Goal: Navigation & Orientation: Find specific page/section

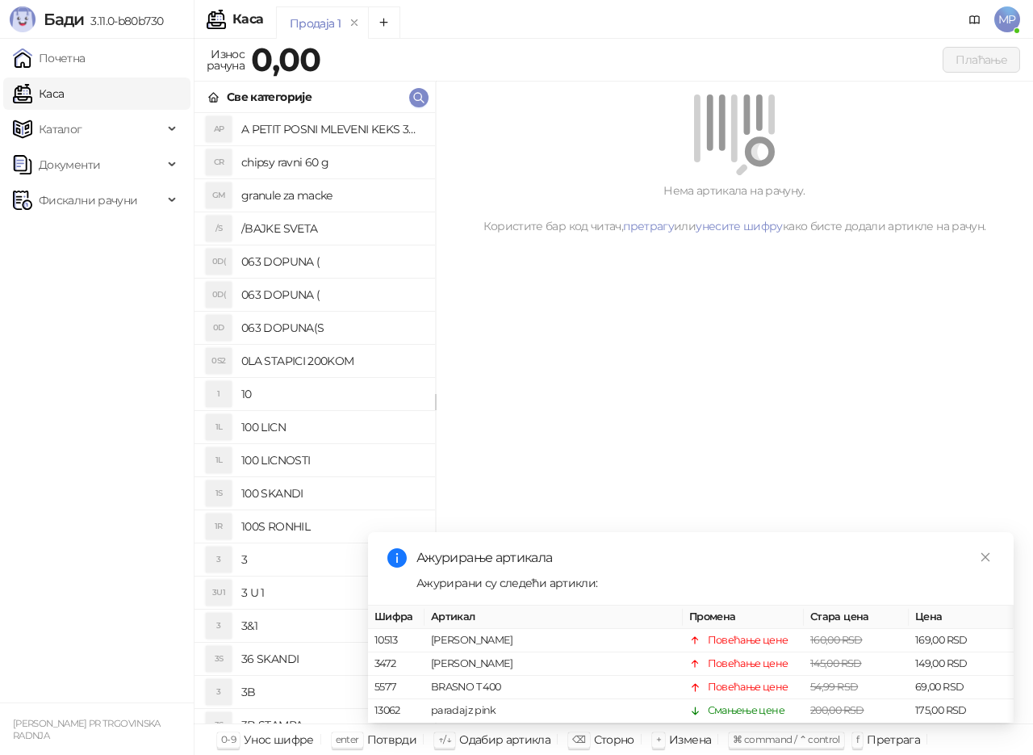
click at [86, 60] on link "Почетна" at bounding box center [49, 58] width 73 height 32
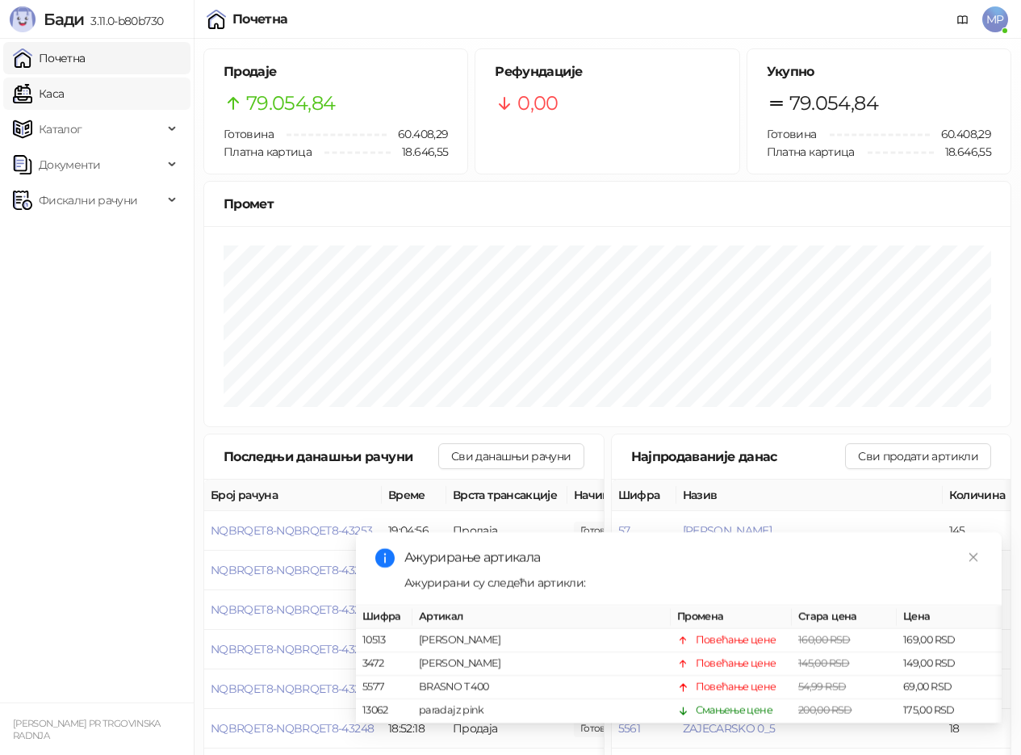
click at [62, 90] on link "Каса" at bounding box center [38, 93] width 51 height 32
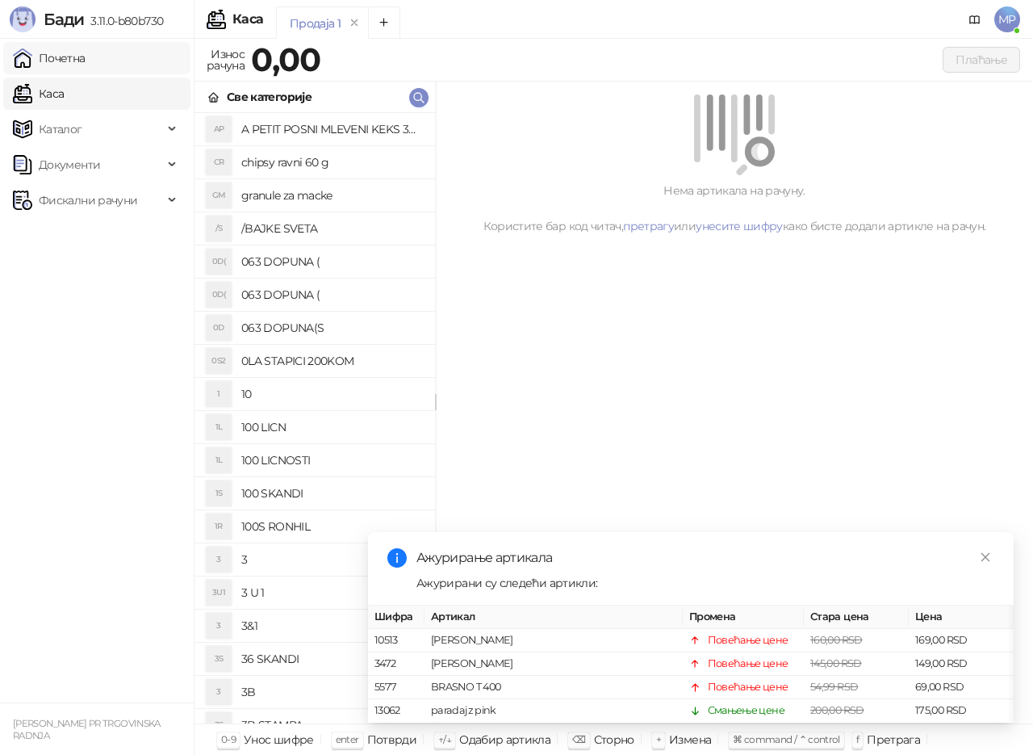
click at [52, 61] on link "Почетна" at bounding box center [49, 58] width 73 height 32
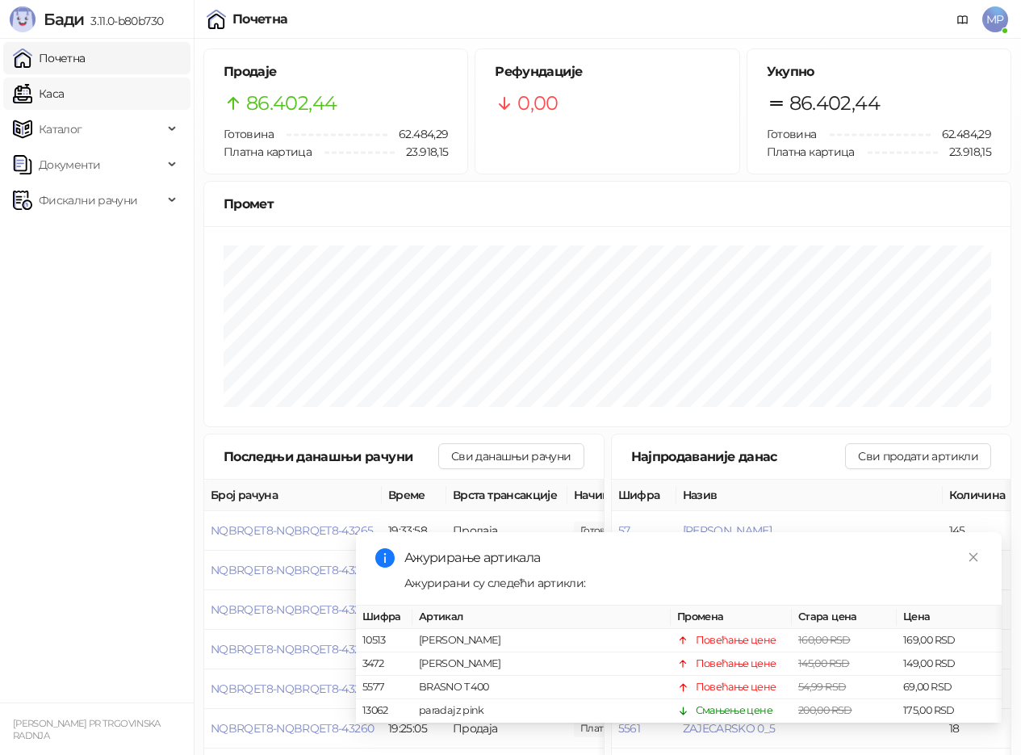
click at [64, 86] on link "Каса" at bounding box center [38, 93] width 51 height 32
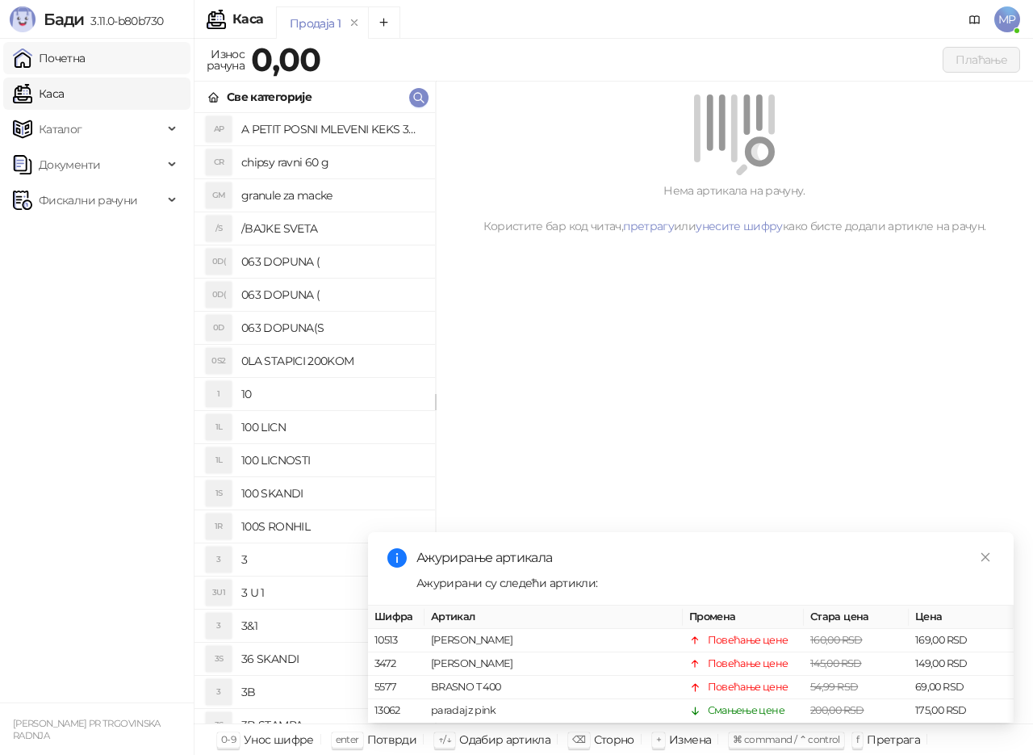
click at [65, 53] on link "Почетна" at bounding box center [49, 58] width 73 height 32
